Goal: Information Seeking & Learning: Learn about a topic

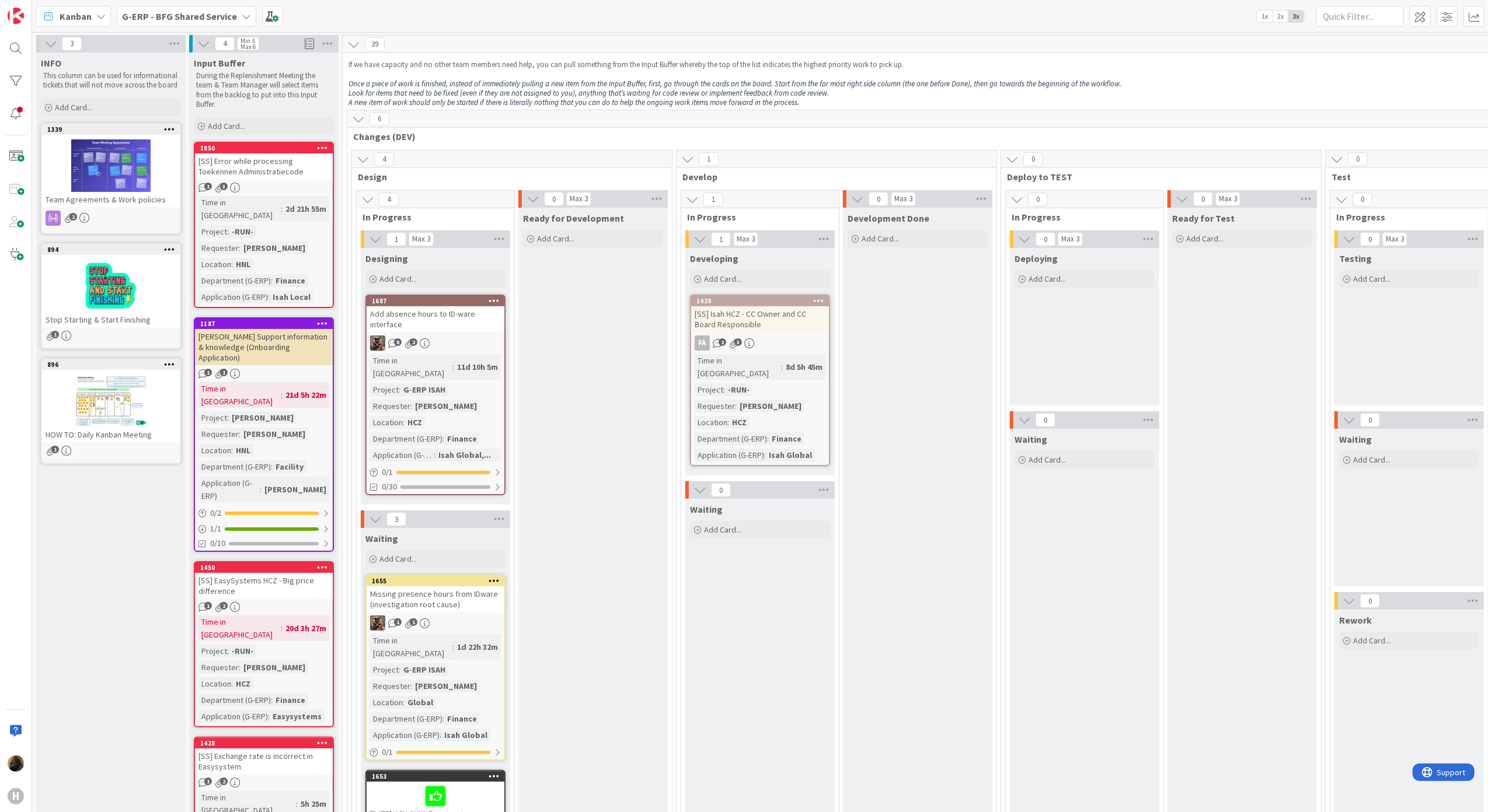
click at [151, 7] on div "G-ERP - BFG Shared Service" at bounding box center [186, 16] width 140 height 21
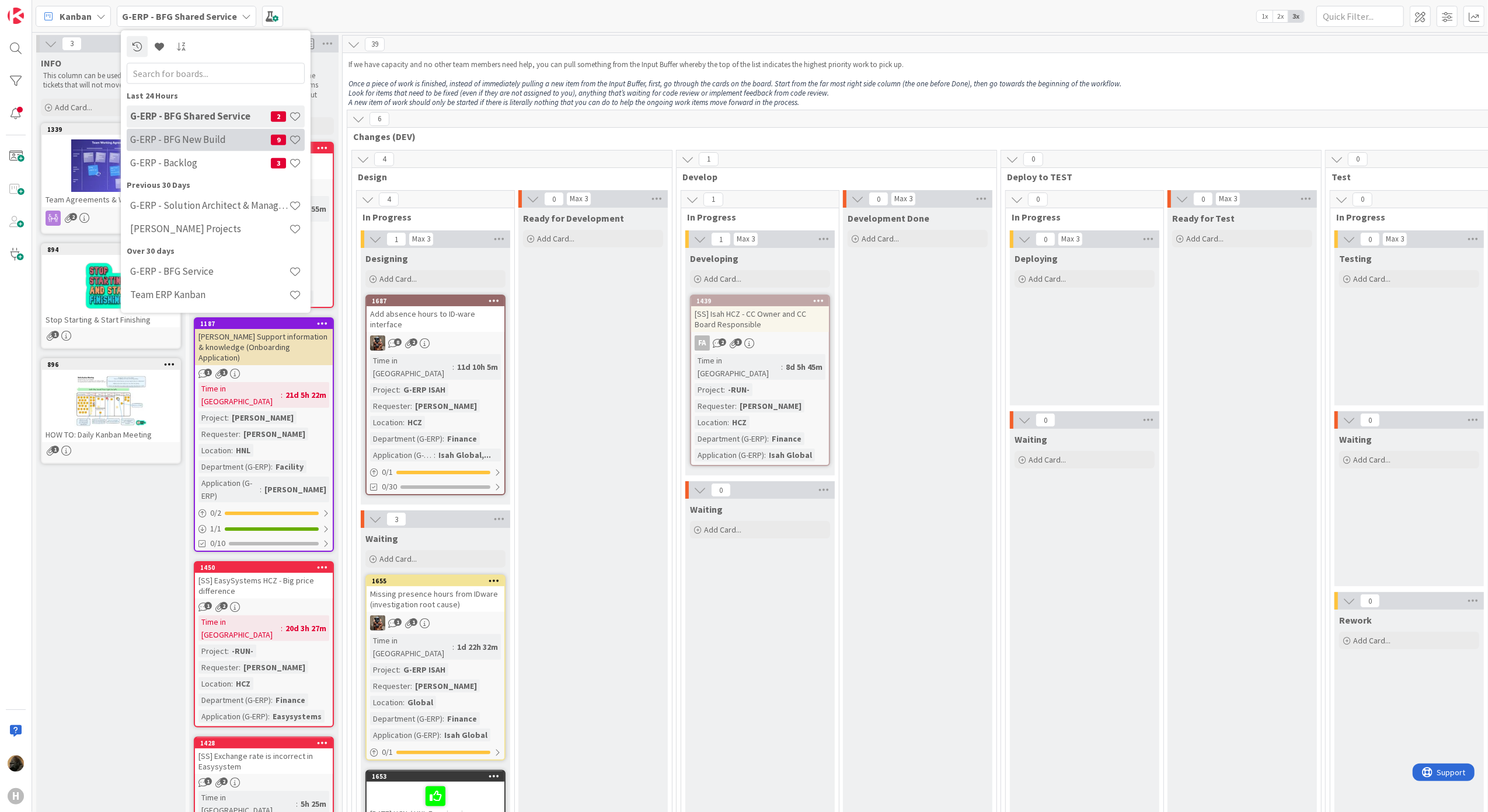
click at [166, 147] on div "G-ERP - BFG New Build 9" at bounding box center [216, 139] width 178 height 22
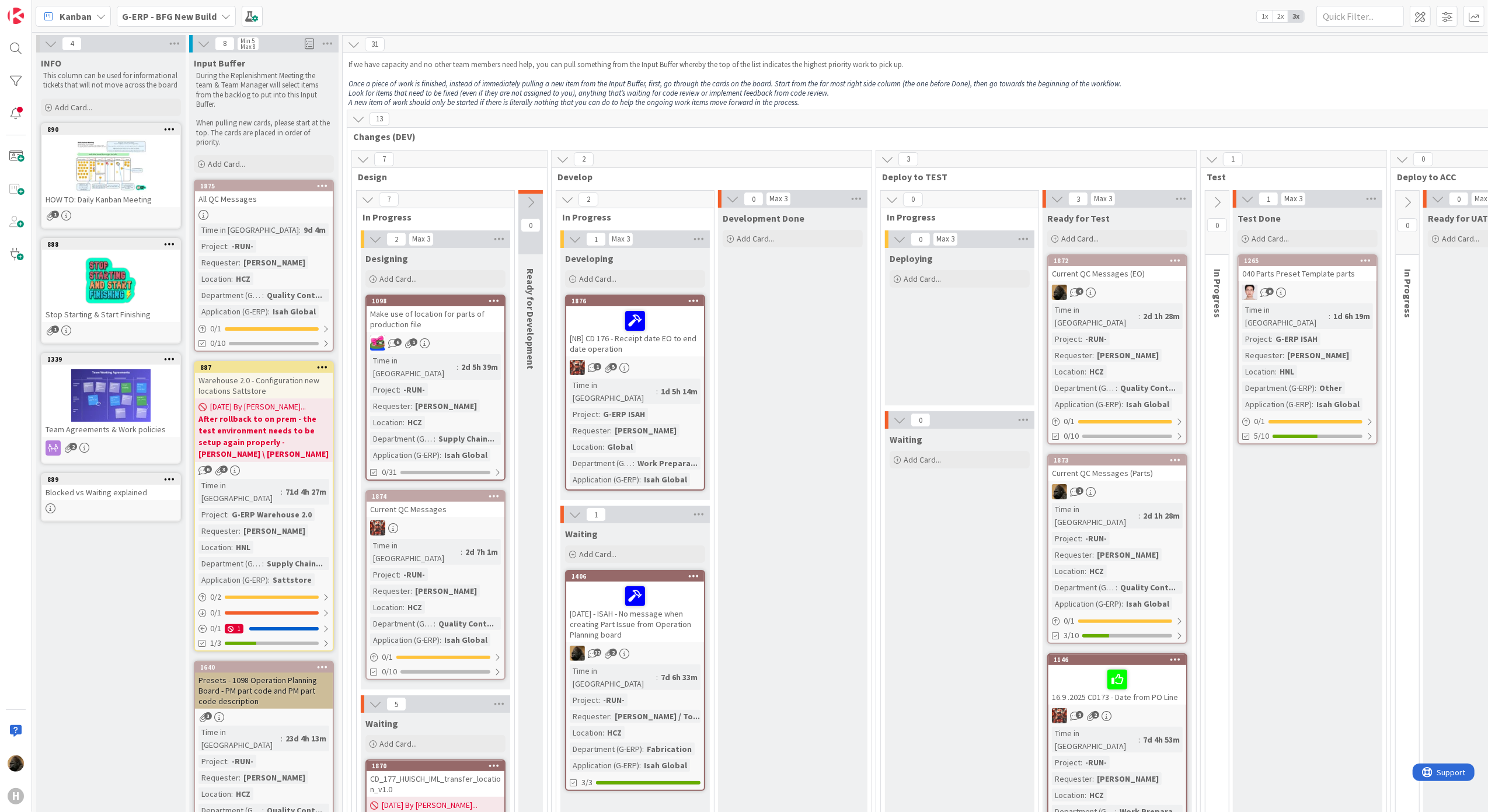
click at [78, 6] on div "Kanban" at bounding box center [72, 16] width 75 height 21
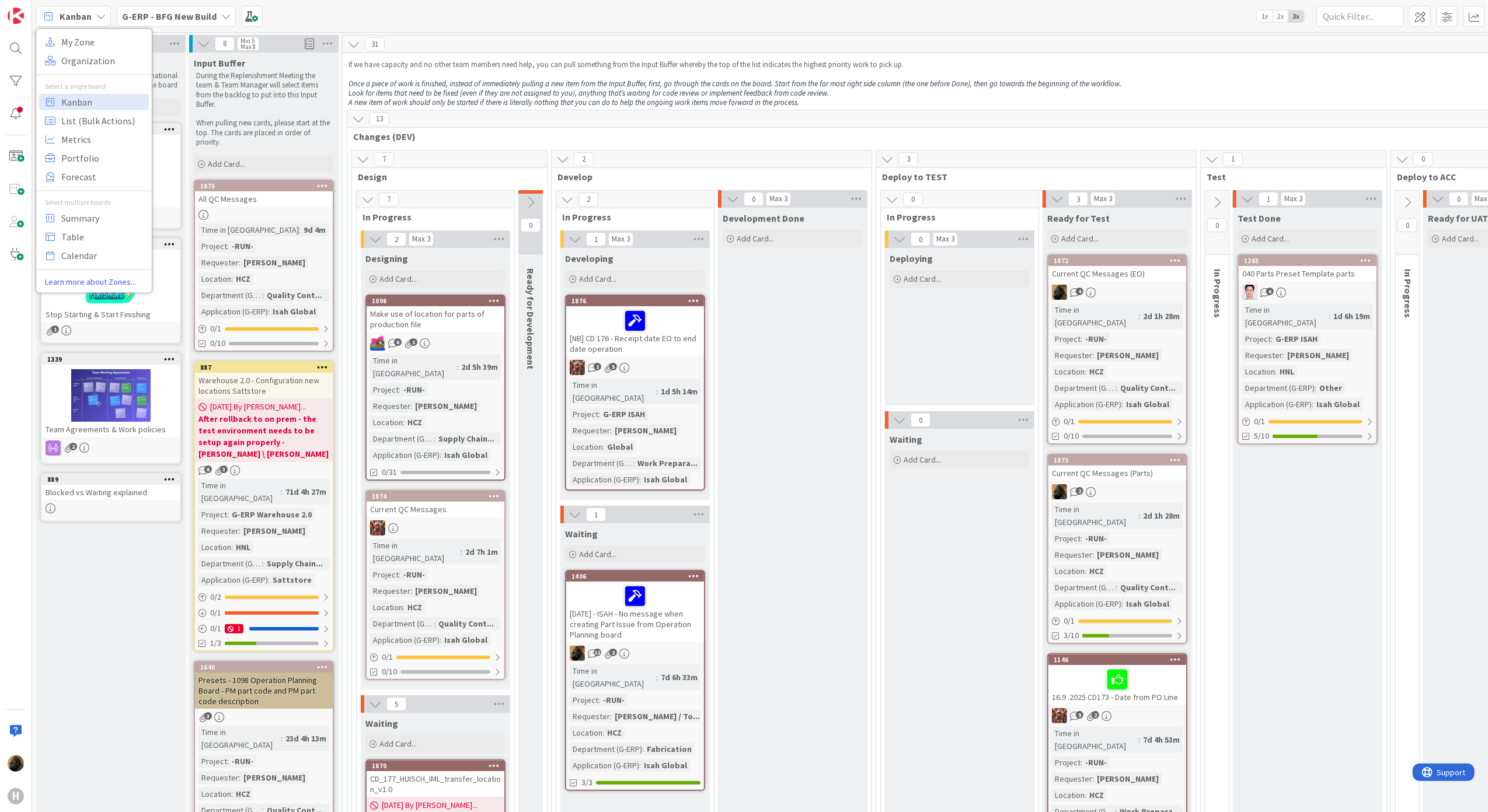
click at [172, 20] on b "G-ERP - BFG New Build" at bounding box center [169, 17] width 95 height 12
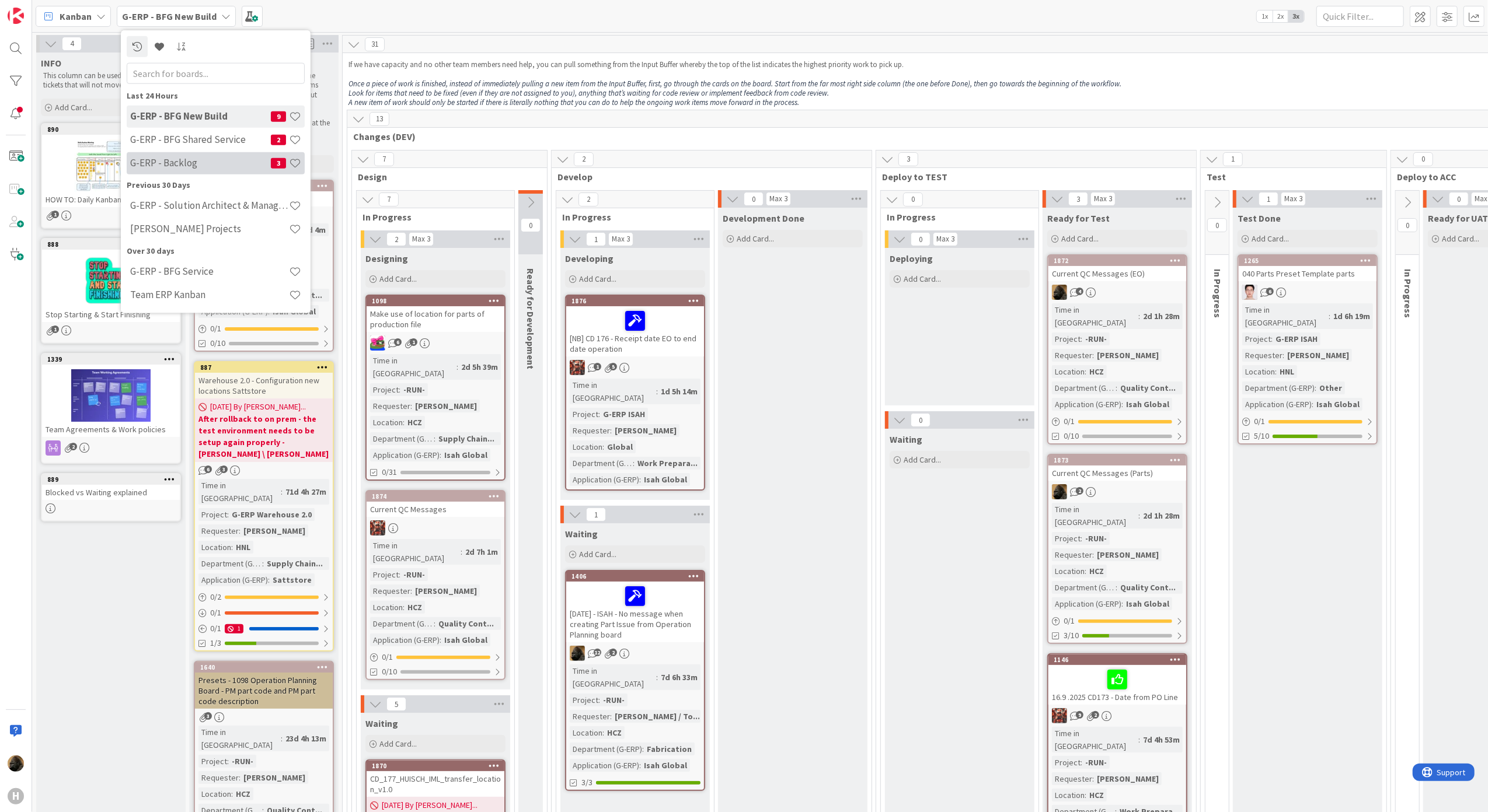
click at [164, 164] on h4 "G-ERP - Backlog" at bounding box center [200, 163] width 141 height 12
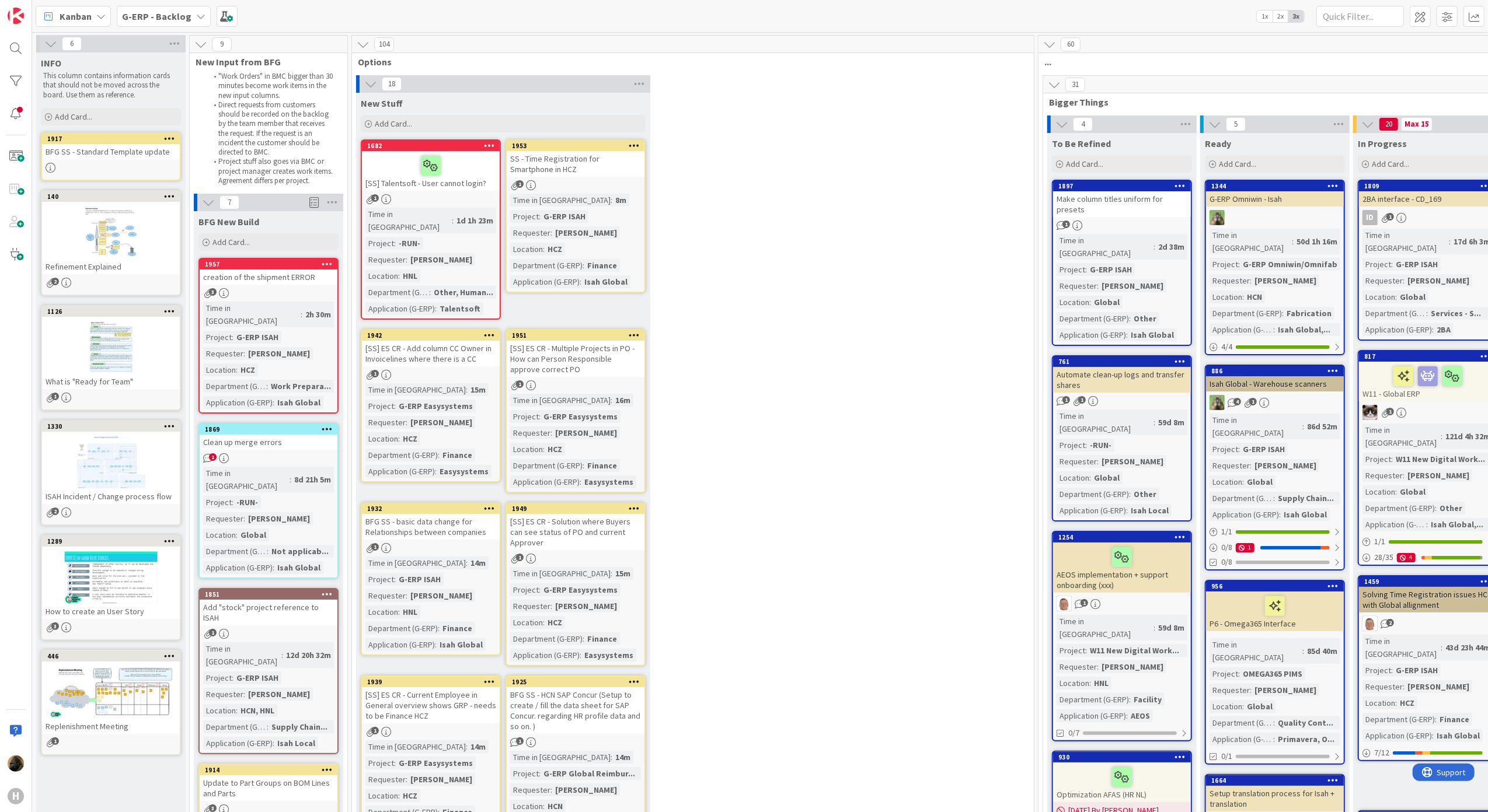
click at [237, 278] on div "creation of the shipment ERROR" at bounding box center [268, 278] width 138 height 16
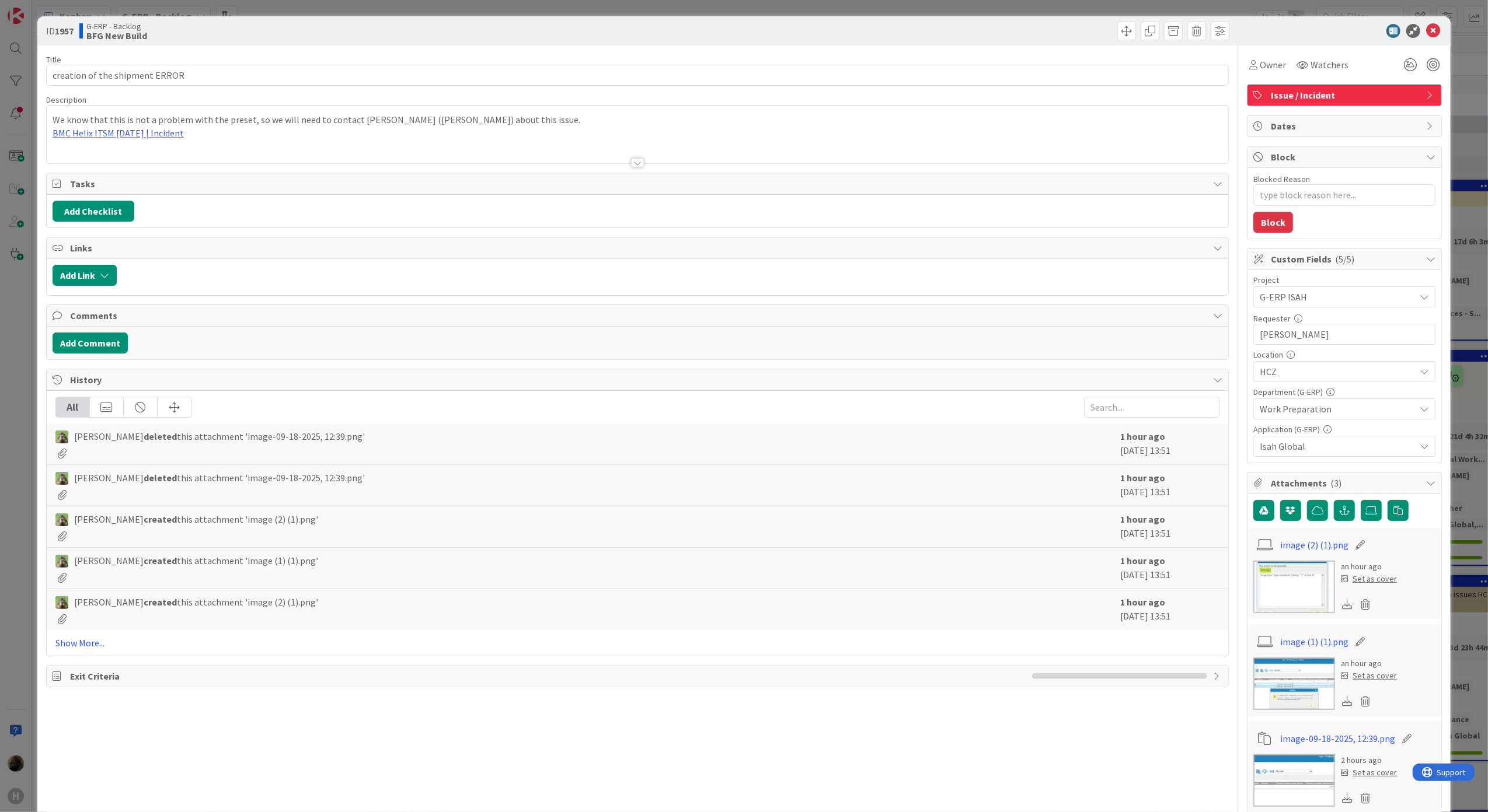
click at [164, 133] on div "We know that this is not a problem with the preset, so we will need to contact …" at bounding box center [637, 137] width 1182 height 53
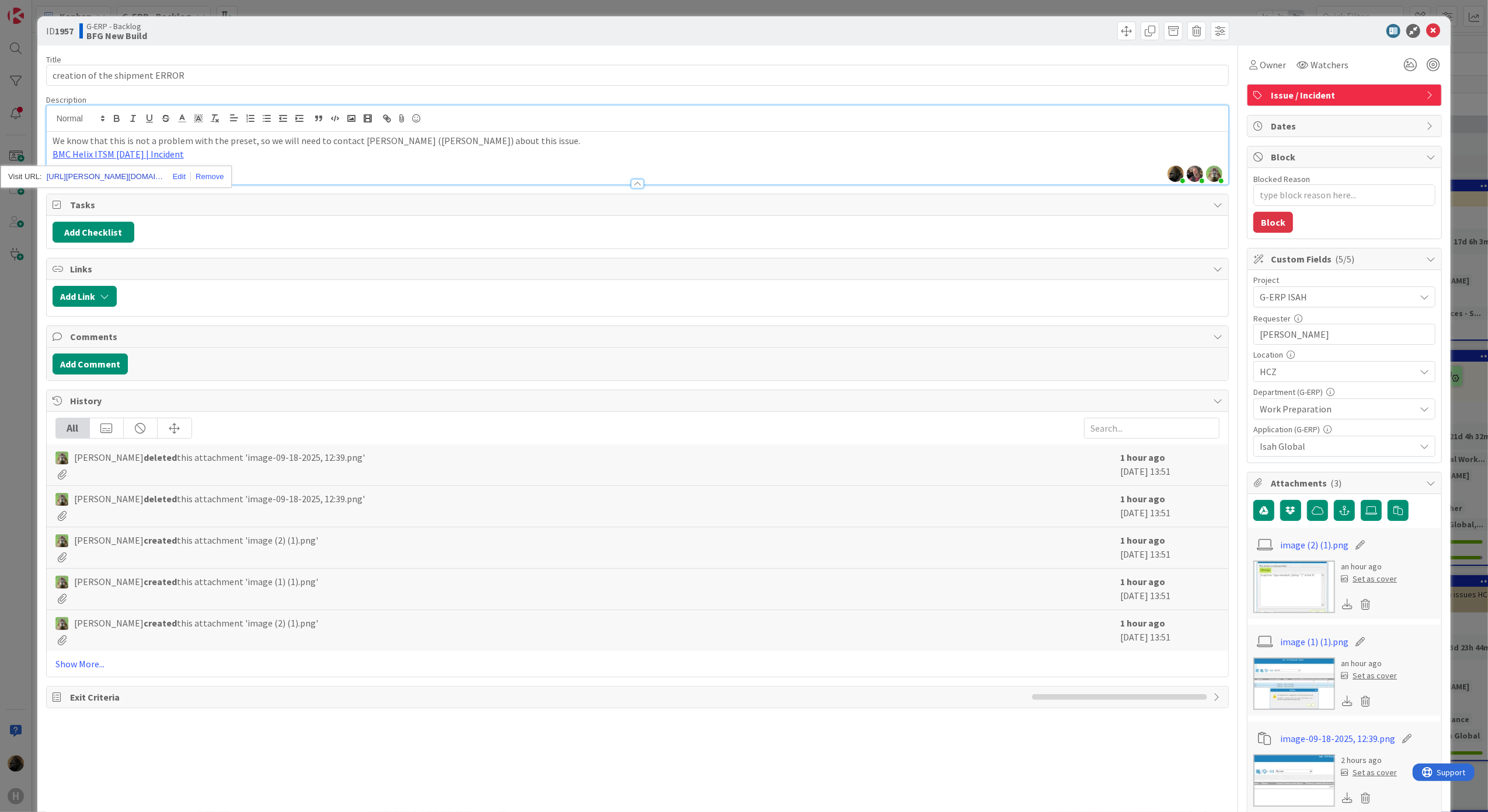
click at [120, 180] on link "[URL][PERSON_NAME][DOMAIN_NAME]" at bounding box center [105, 177] width 116 height 16
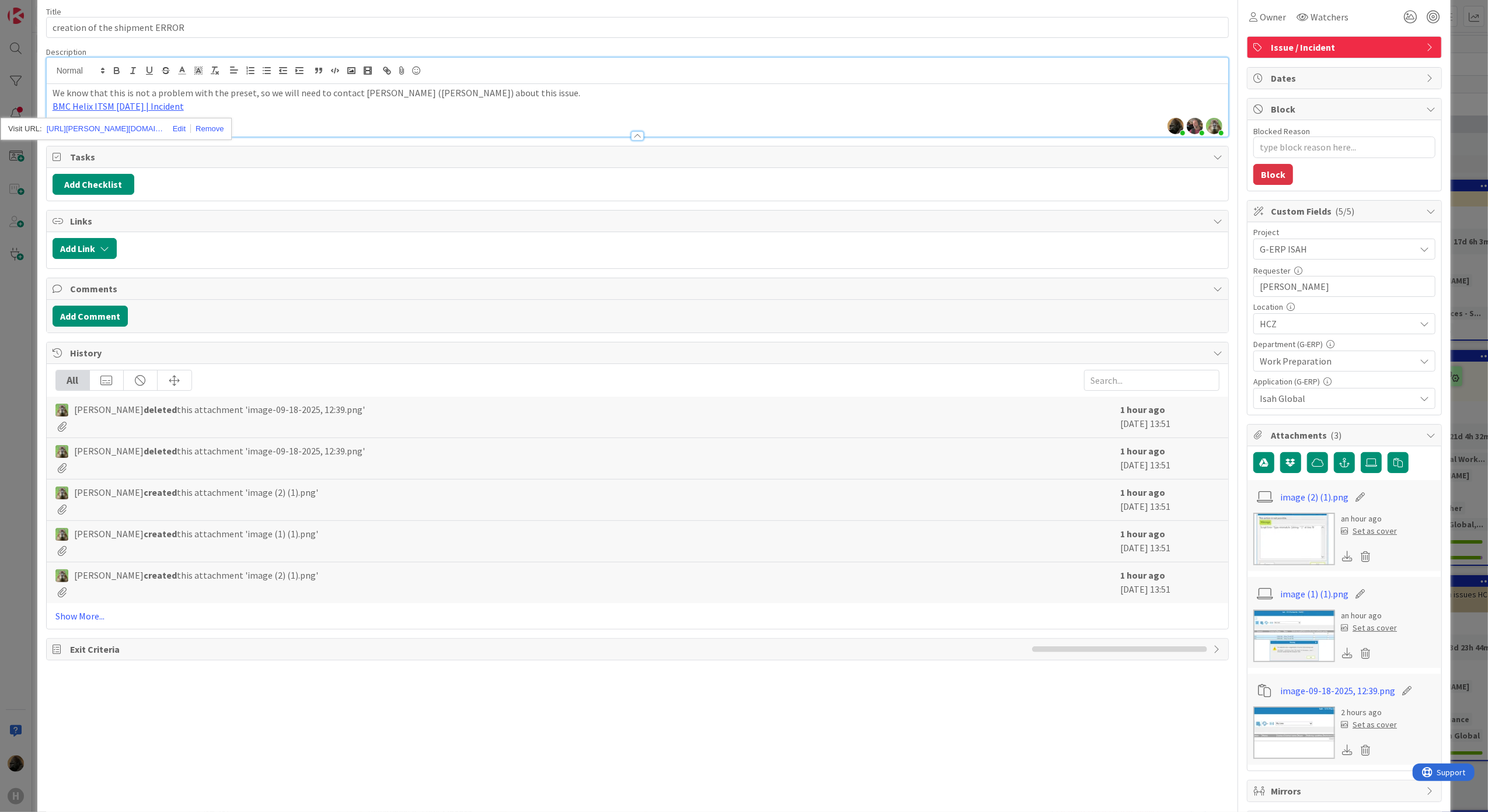
scroll to position [98, 0]
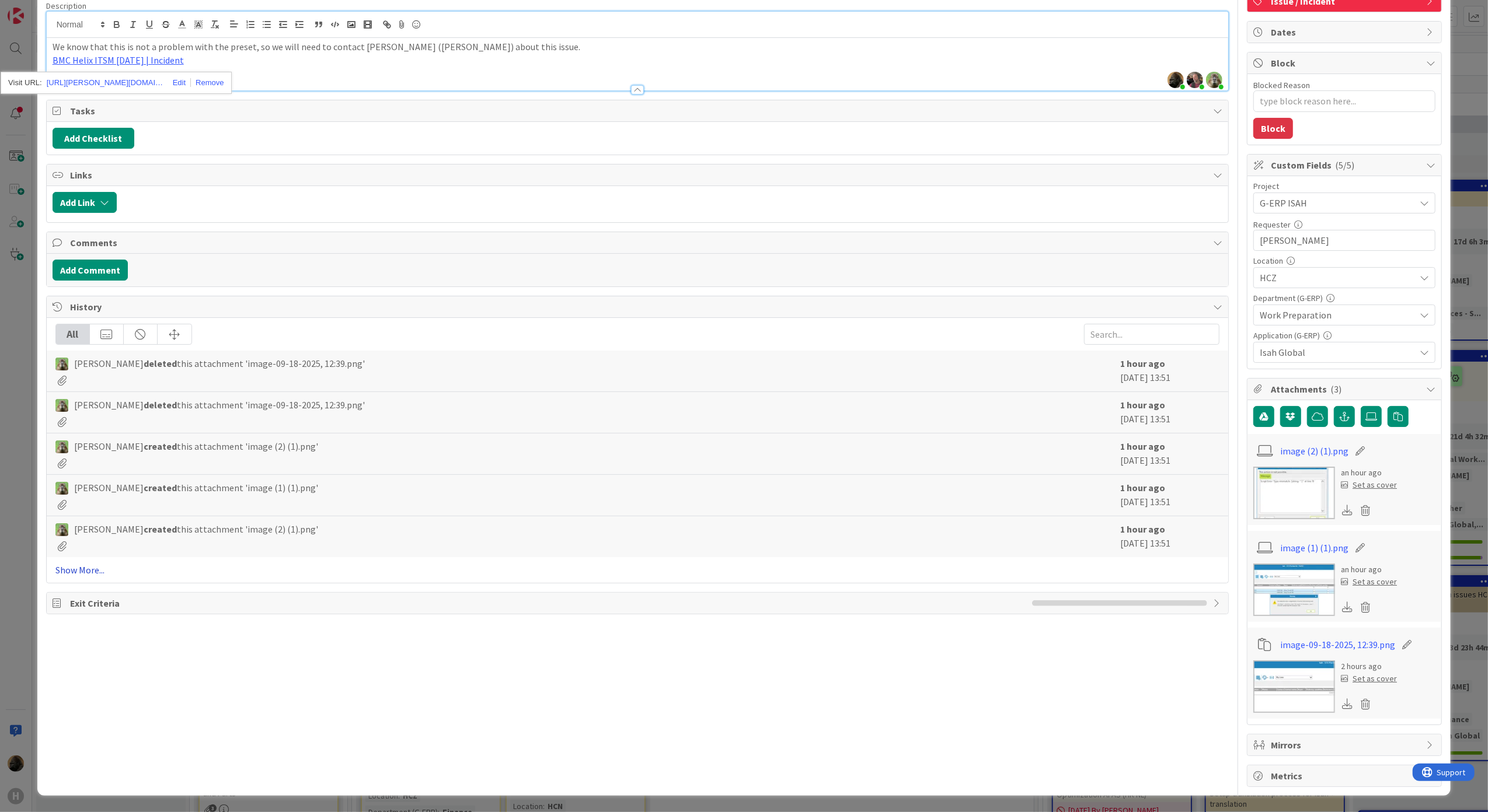
click at [91, 575] on link "Show More..." at bounding box center [637, 570] width 1164 height 14
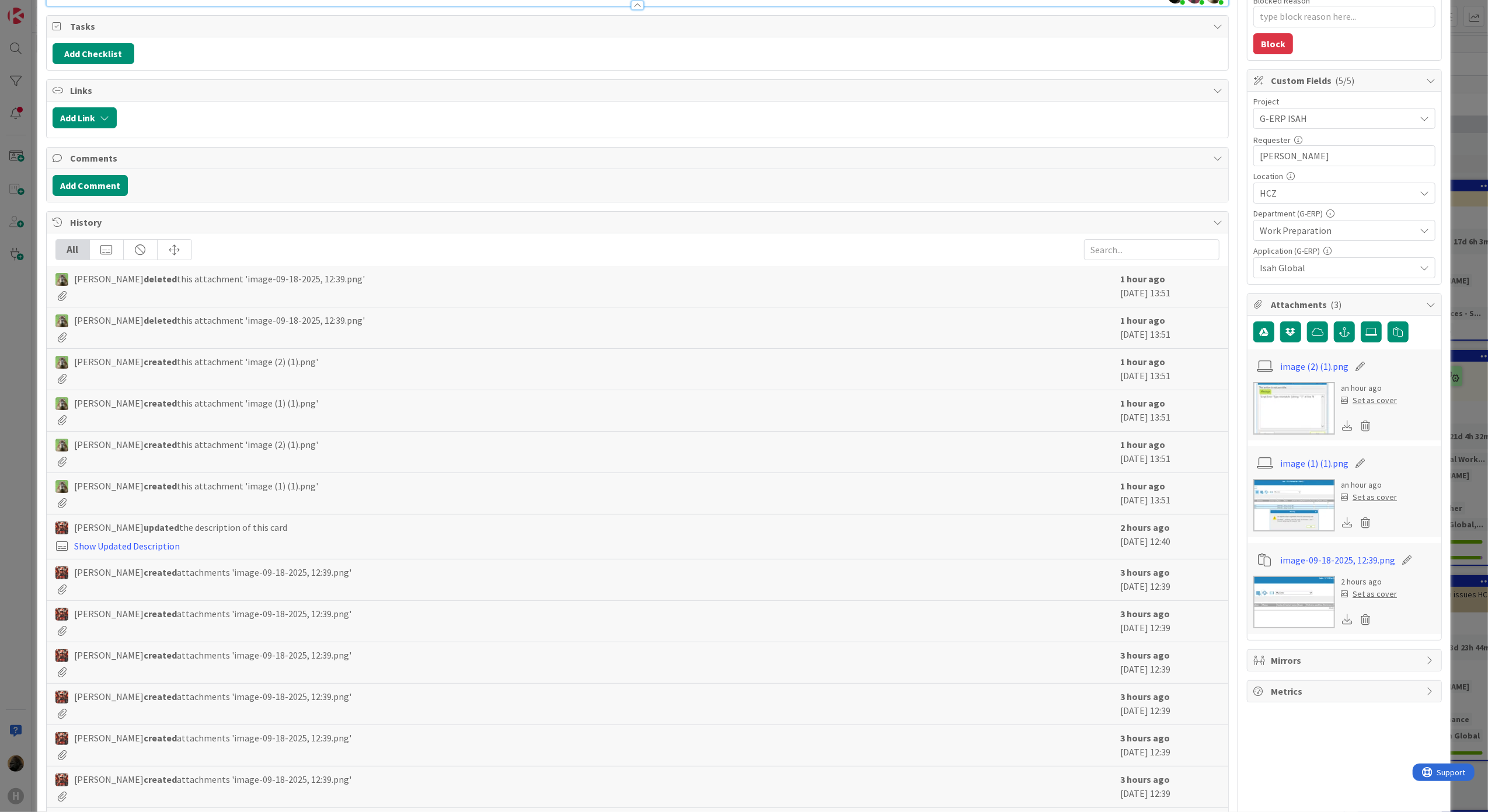
scroll to position [70, 0]
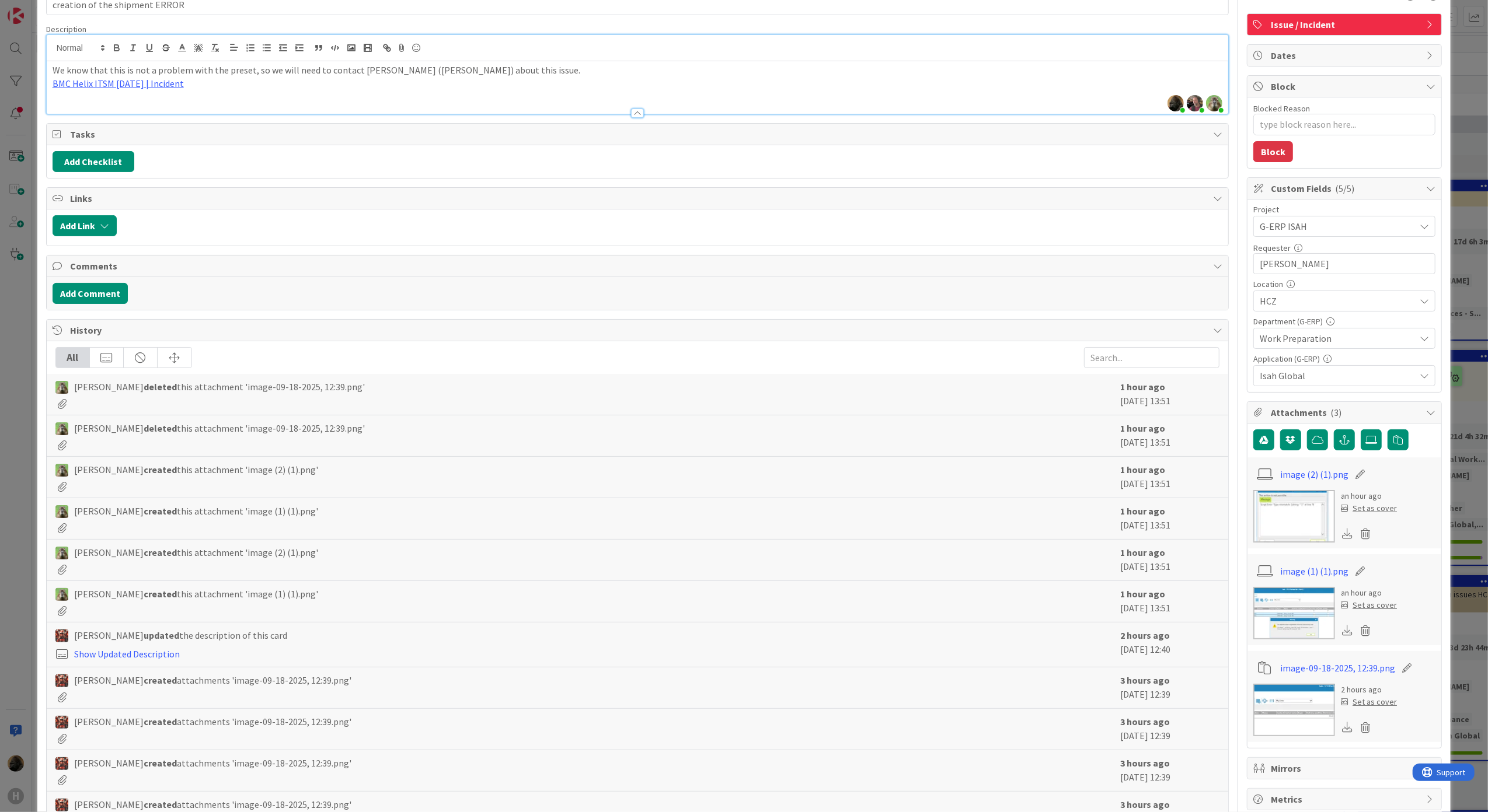
click at [1272, 628] on img at bounding box center [1294, 614] width 82 height 53
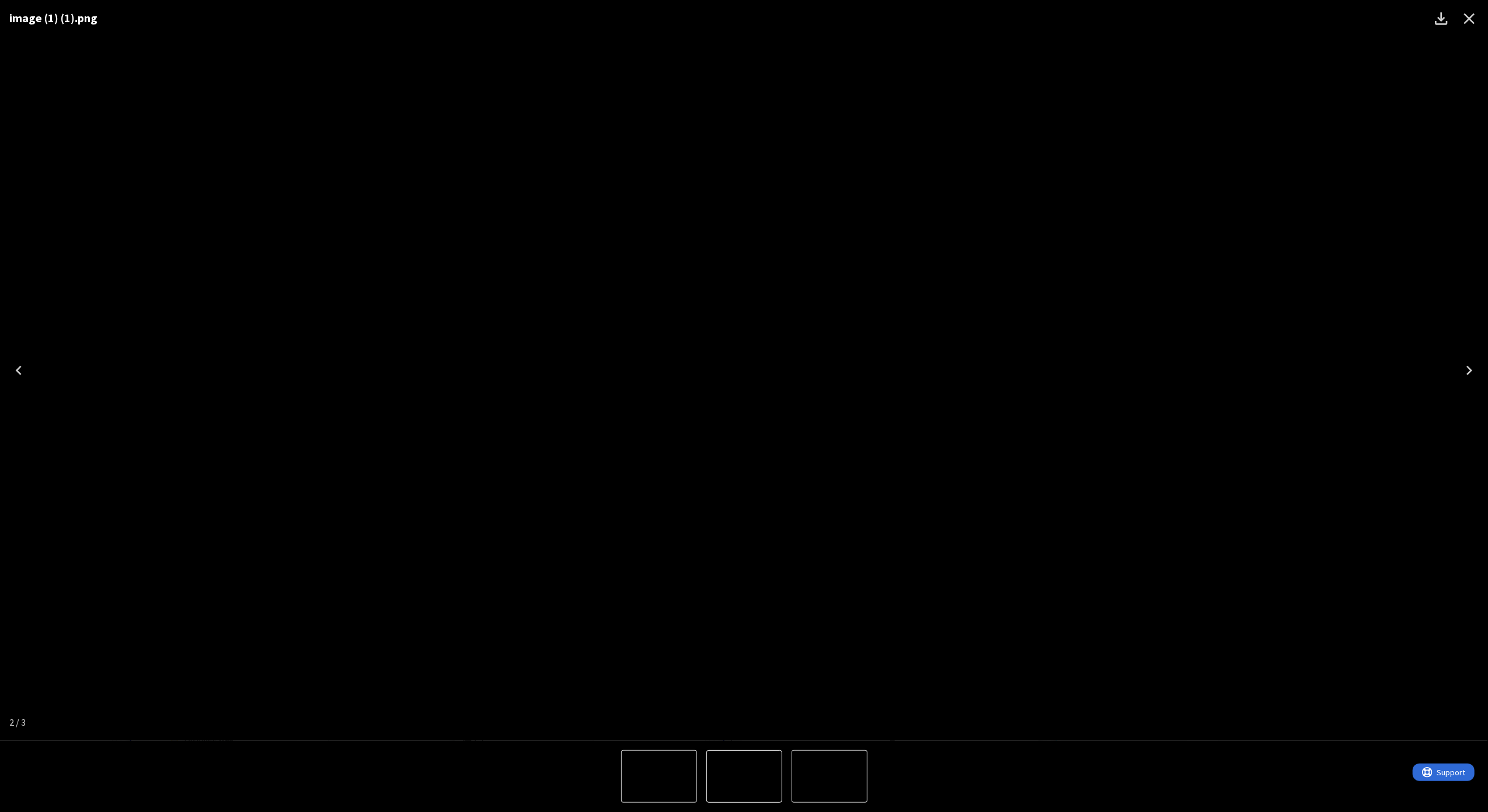
click at [1462, 371] on icon "Next" at bounding box center [1468, 370] width 19 height 19
click at [349, 341] on div "image (2) (1).png" at bounding box center [744, 370] width 1488 height 741
click at [1467, 24] on icon "Close" at bounding box center [1468, 19] width 19 height 19
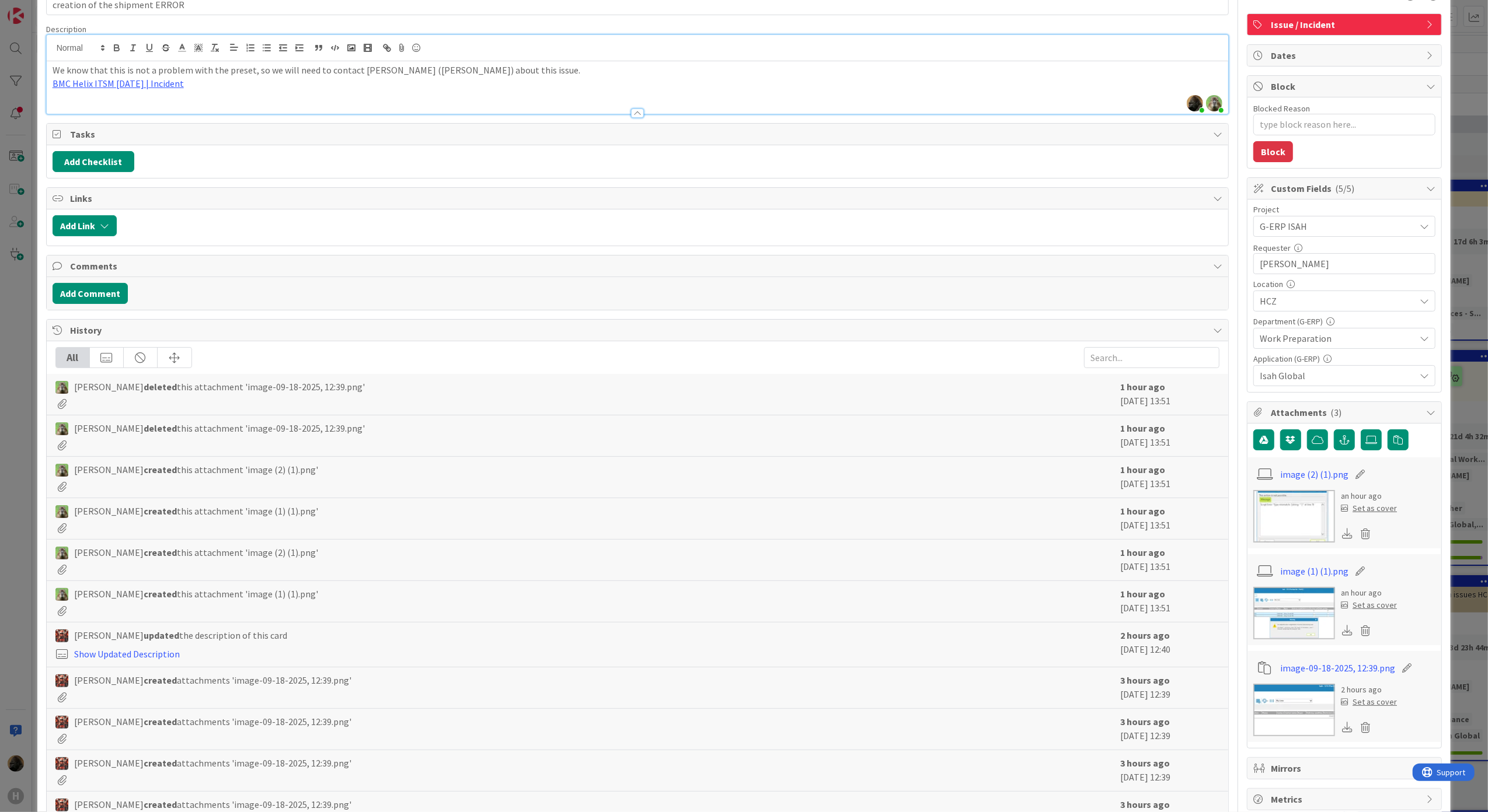
type textarea "x"
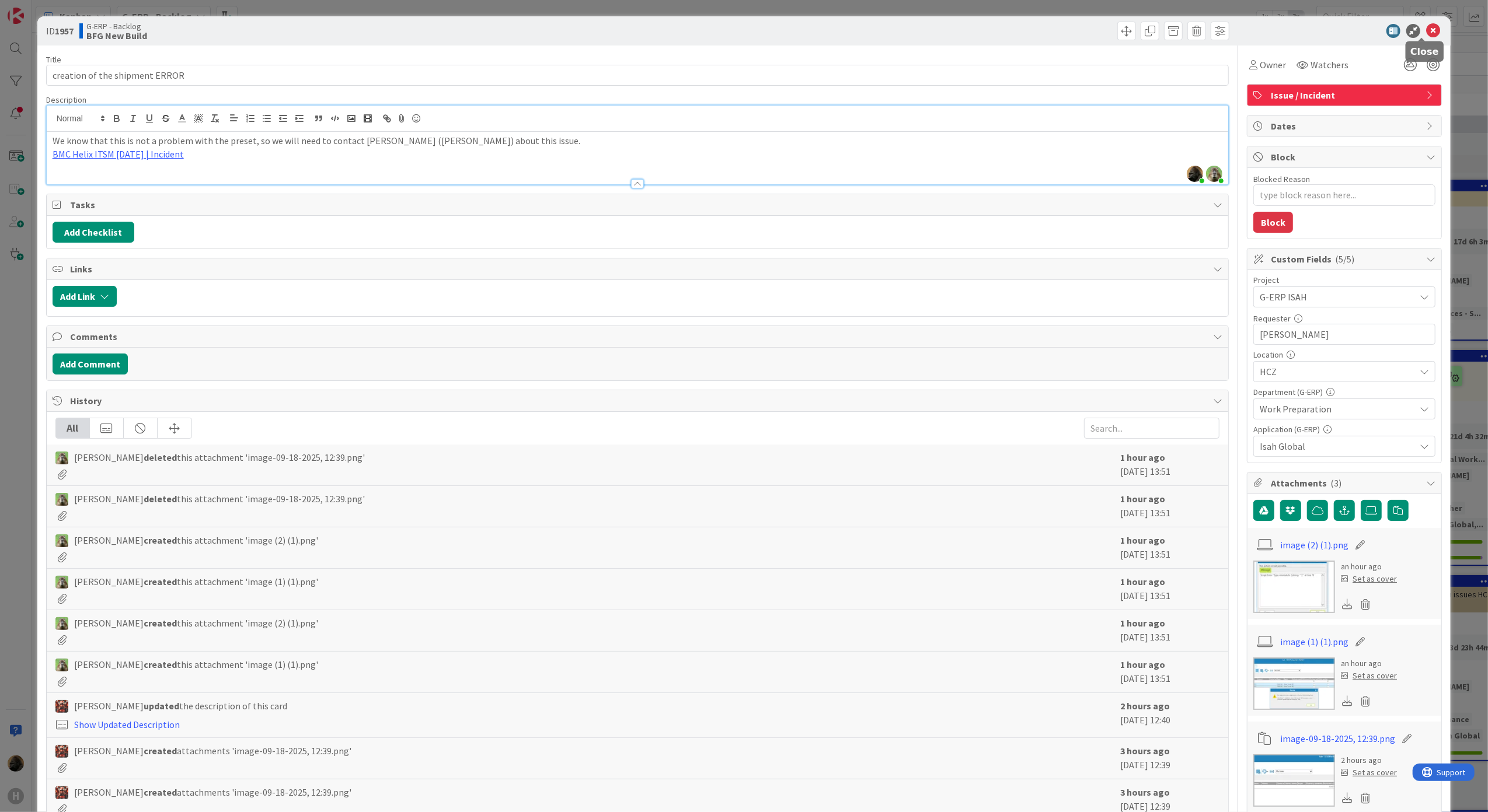
click at [1427, 25] on icon at bounding box center [1432, 30] width 14 height 14
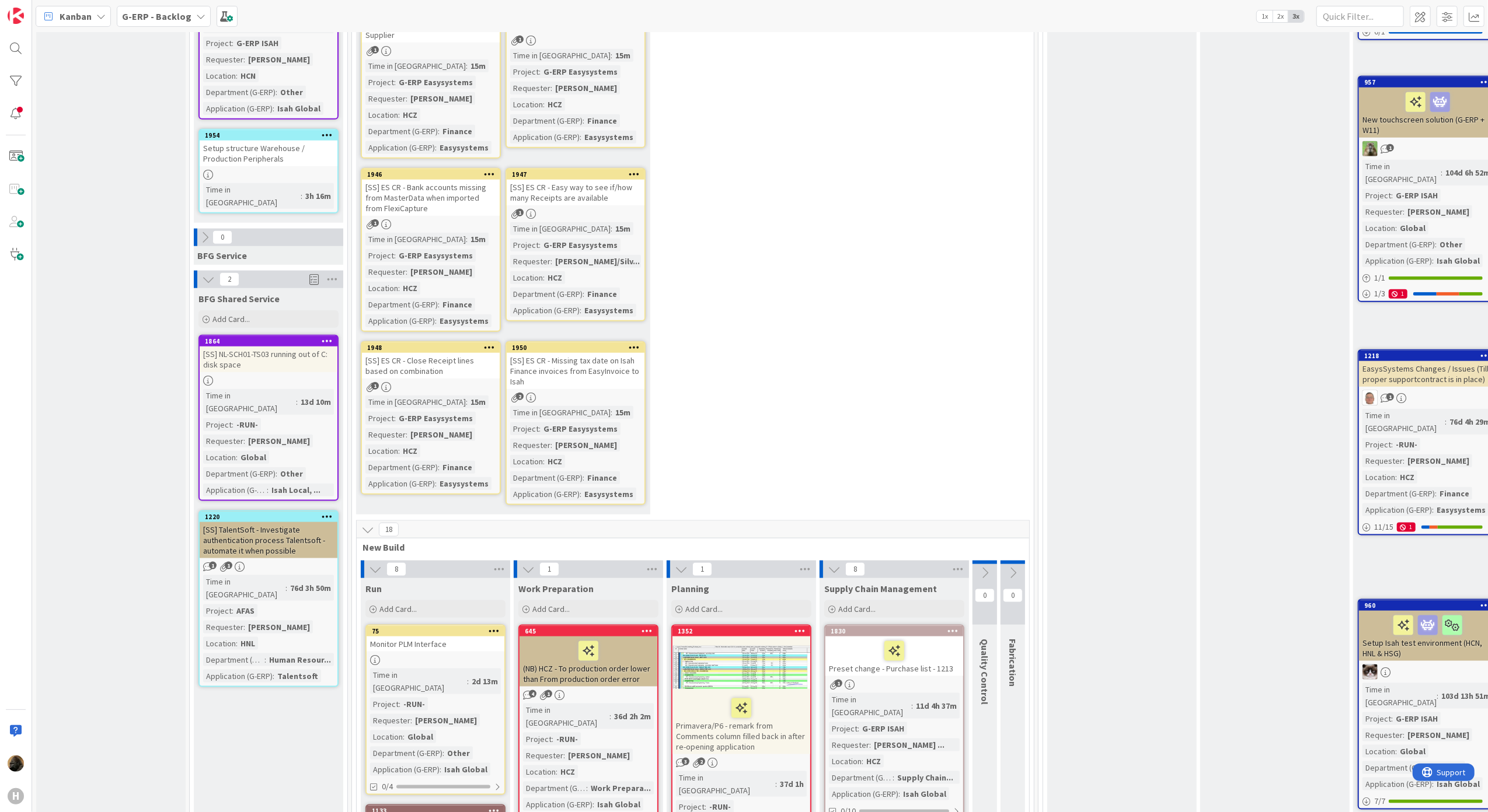
scroll to position [1089, 0]
